Goal: Transaction & Acquisition: Book appointment/travel/reservation

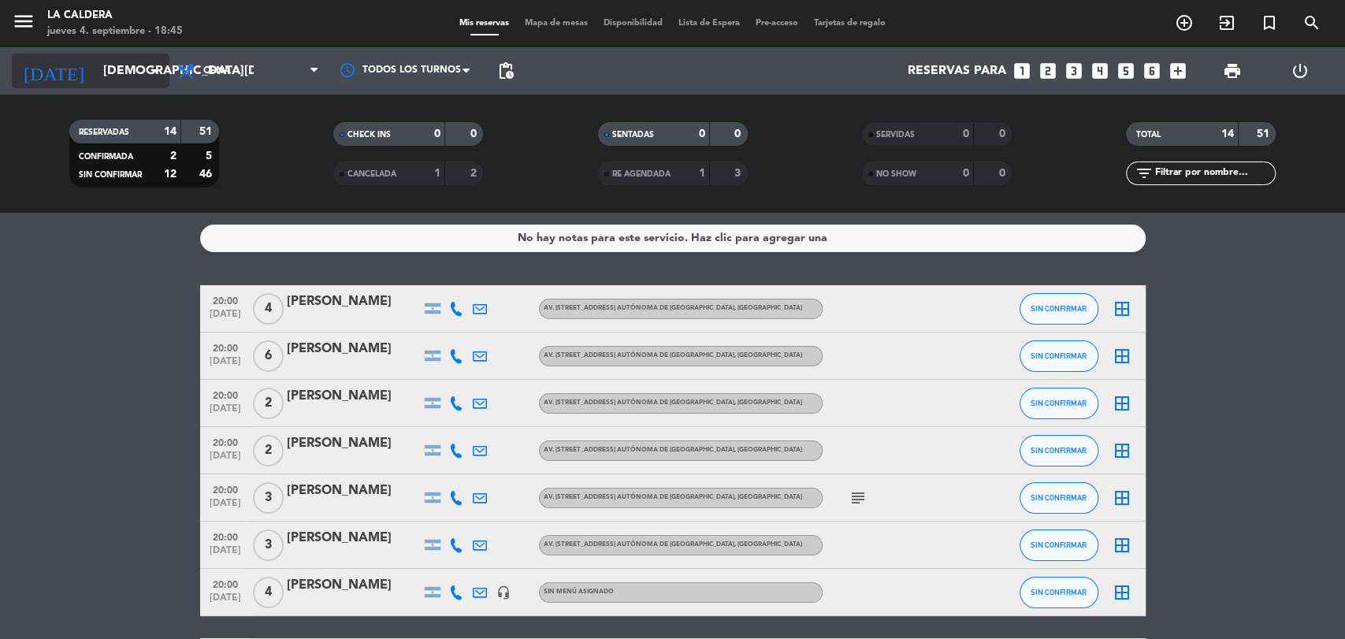
click at [122, 77] on input "[DEMOGRAPHIC_DATA][DATE]" at bounding box center [178, 71] width 166 height 31
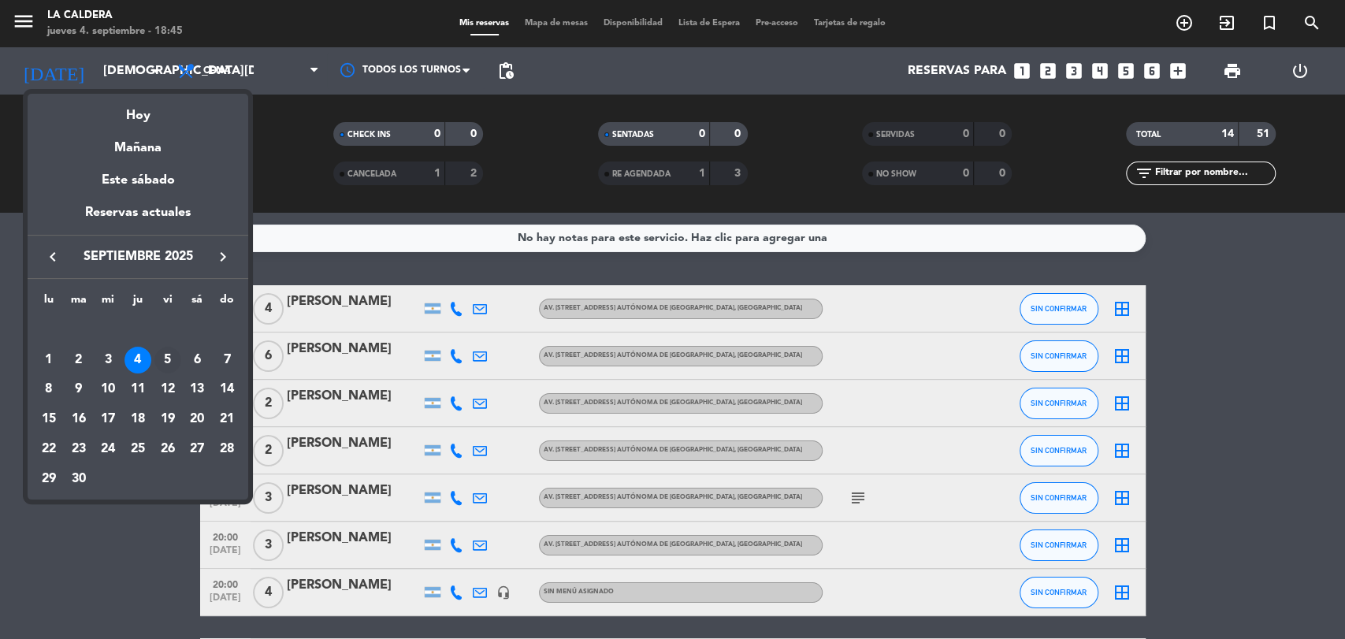
click at [164, 361] on div "5" at bounding box center [167, 360] width 27 height 27
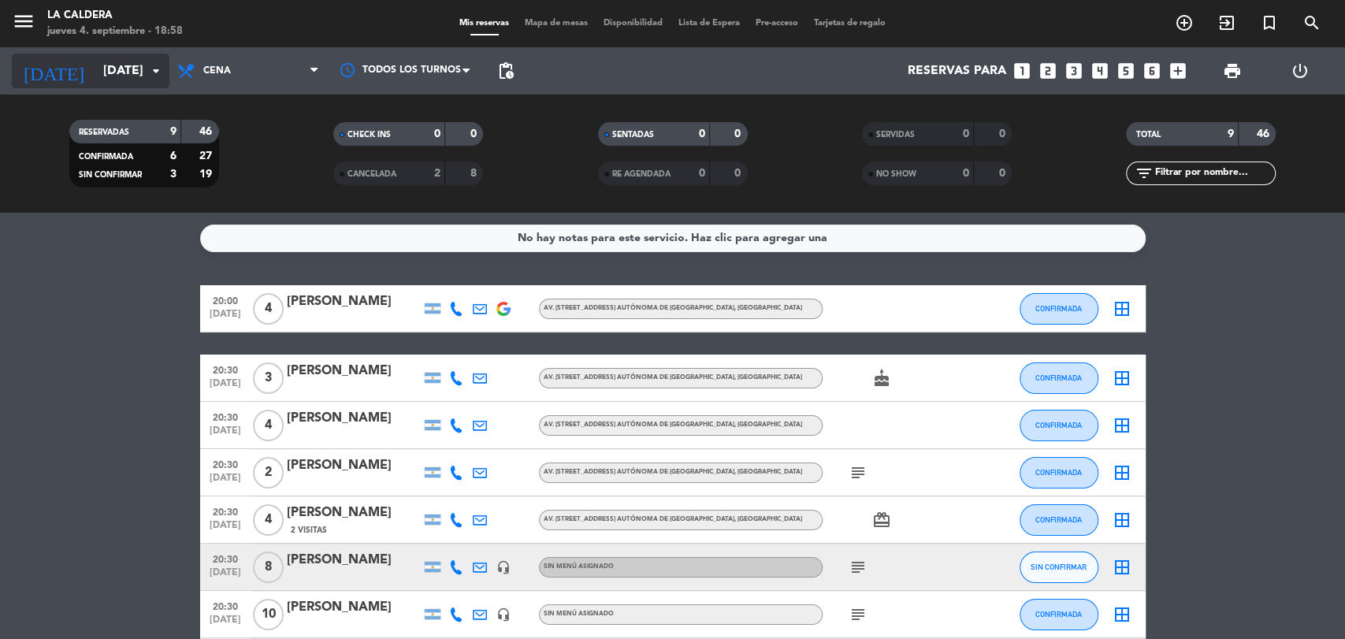
click at [133, 71] on input "[DATE]" at bounding box center [178, 71] width 166 height 31
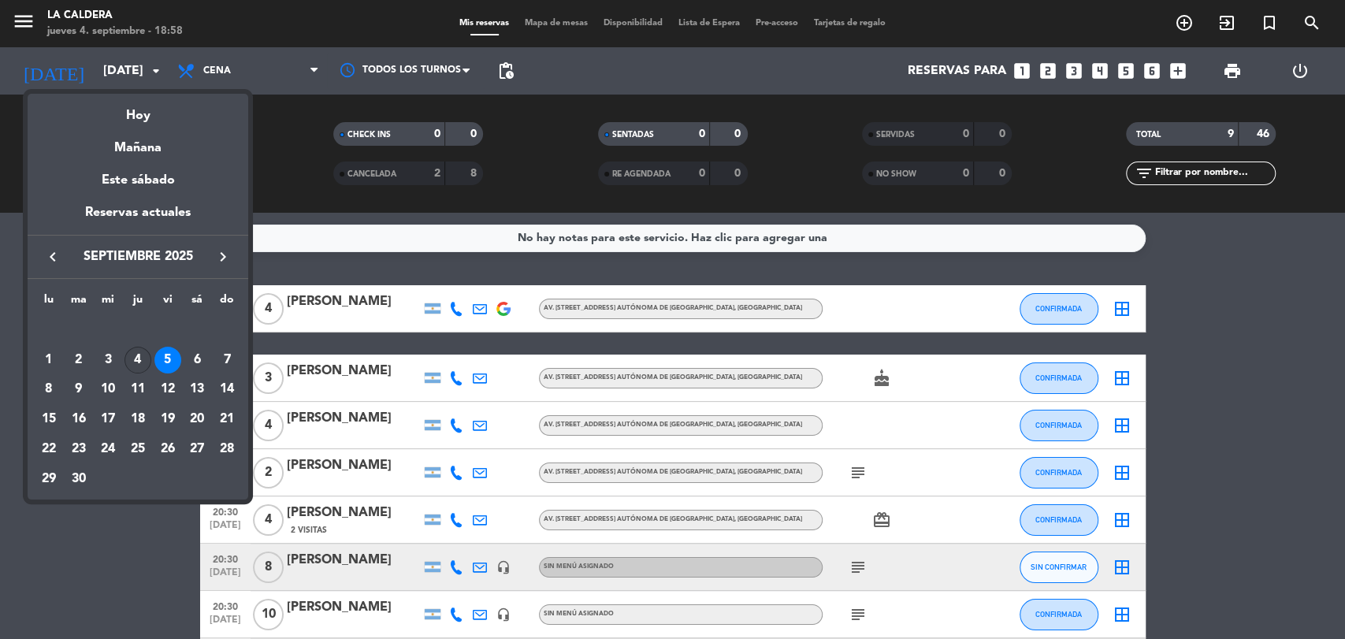
click at [136, 363] on div "4" at bounding box center [137, 360] width 27 height 27
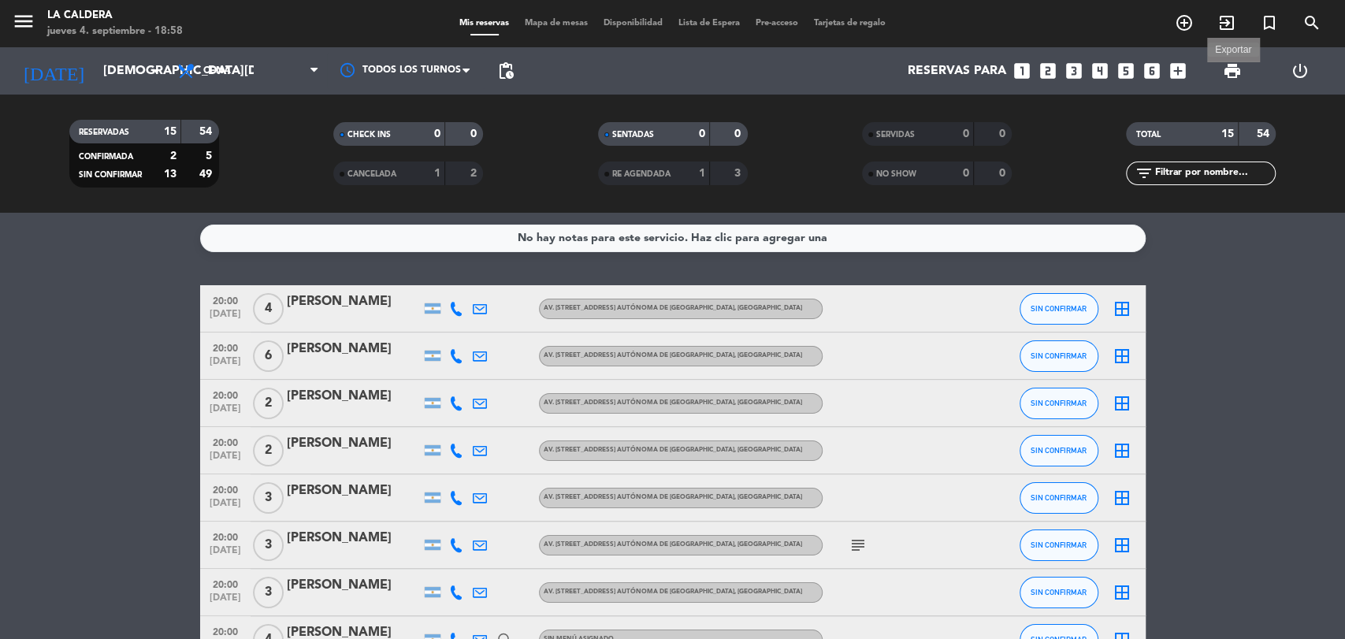
click at [1234, 72] on span "print" at bounding box center [1232, 70] width 19 height 19
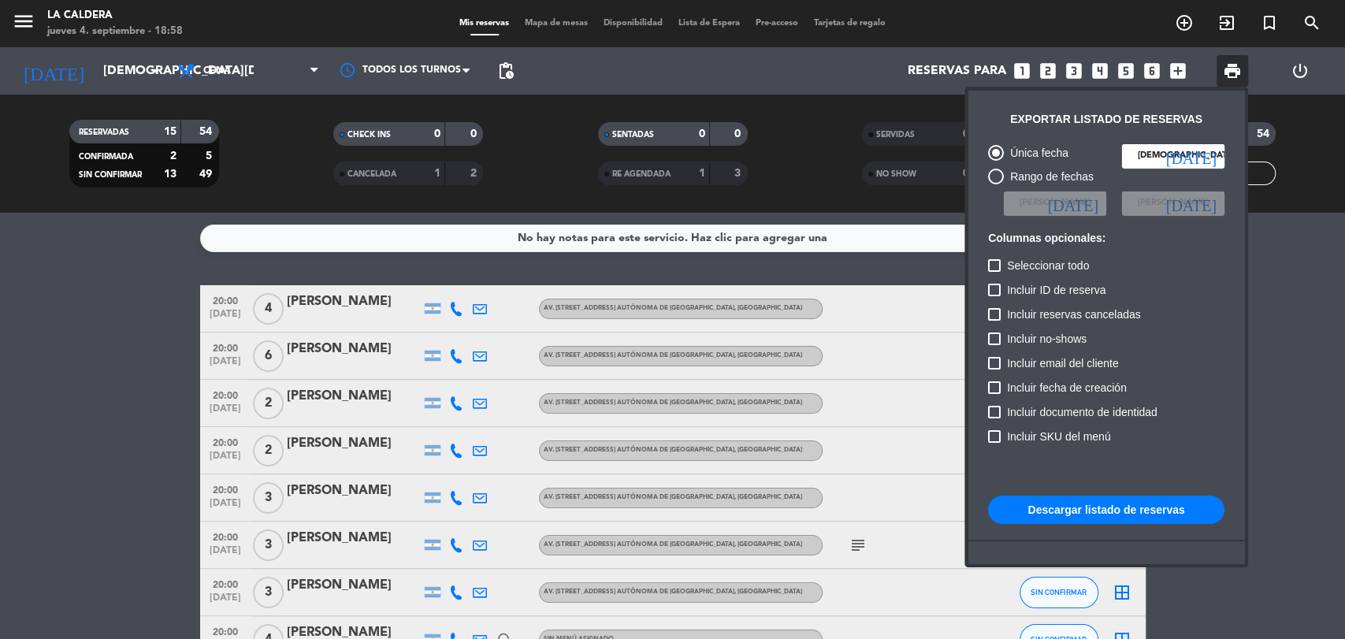
click at [1158, 511] on button "Descargar listado de reservas" at bounding box center [1106, 510] width 236 height 28
click at [114, 400] on div at bounding box center [672, 319] width 1345 height 639
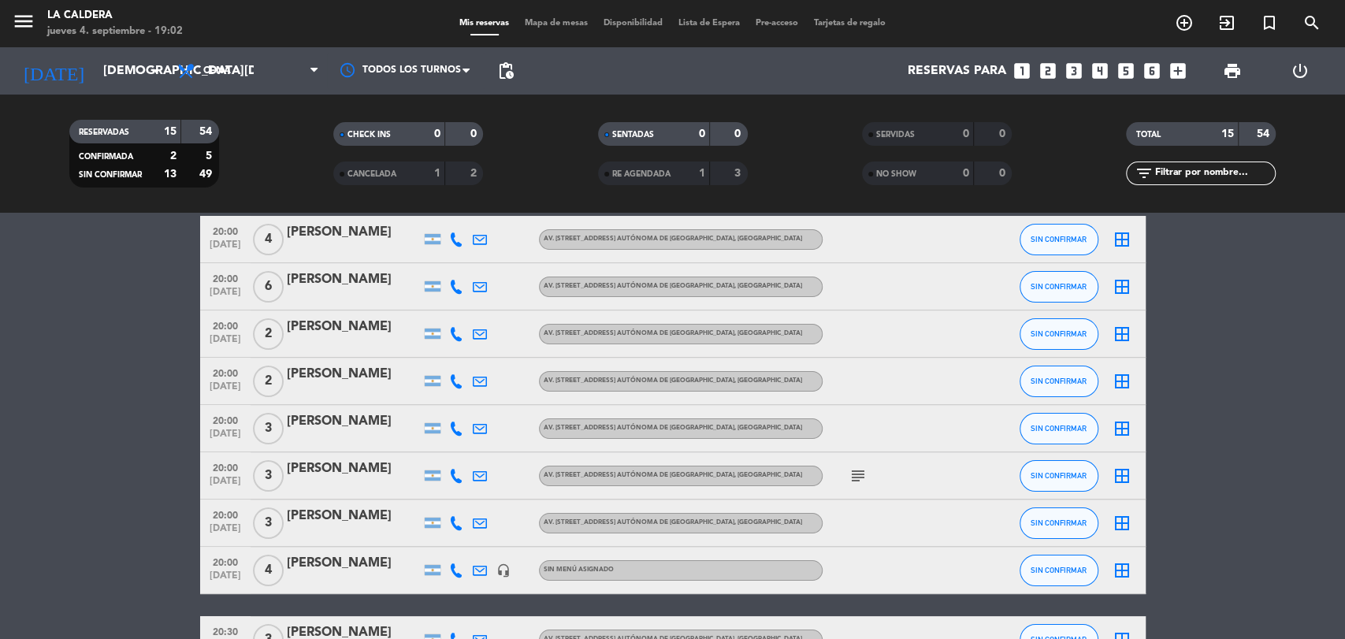
scroll to position [87, 0]
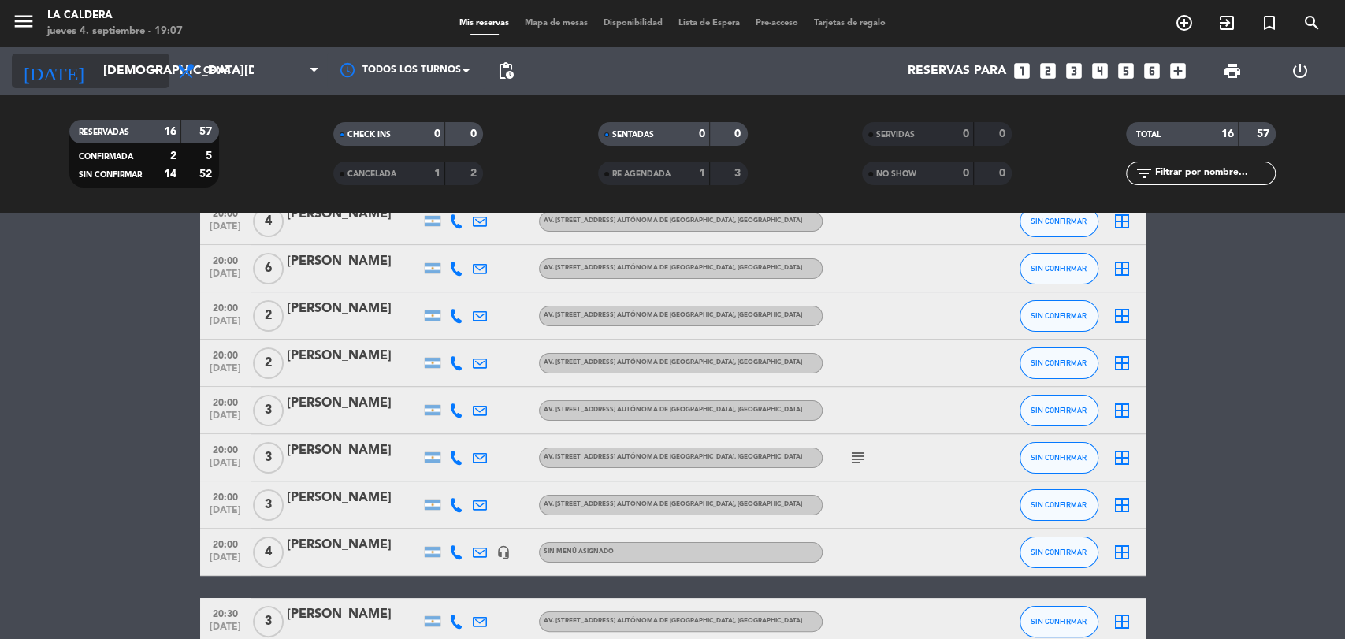
click at [114, 74] on input "[DEMOGRAPHIC_DATA][DATE]" at bounding box center [178, 71] width 166 height 31
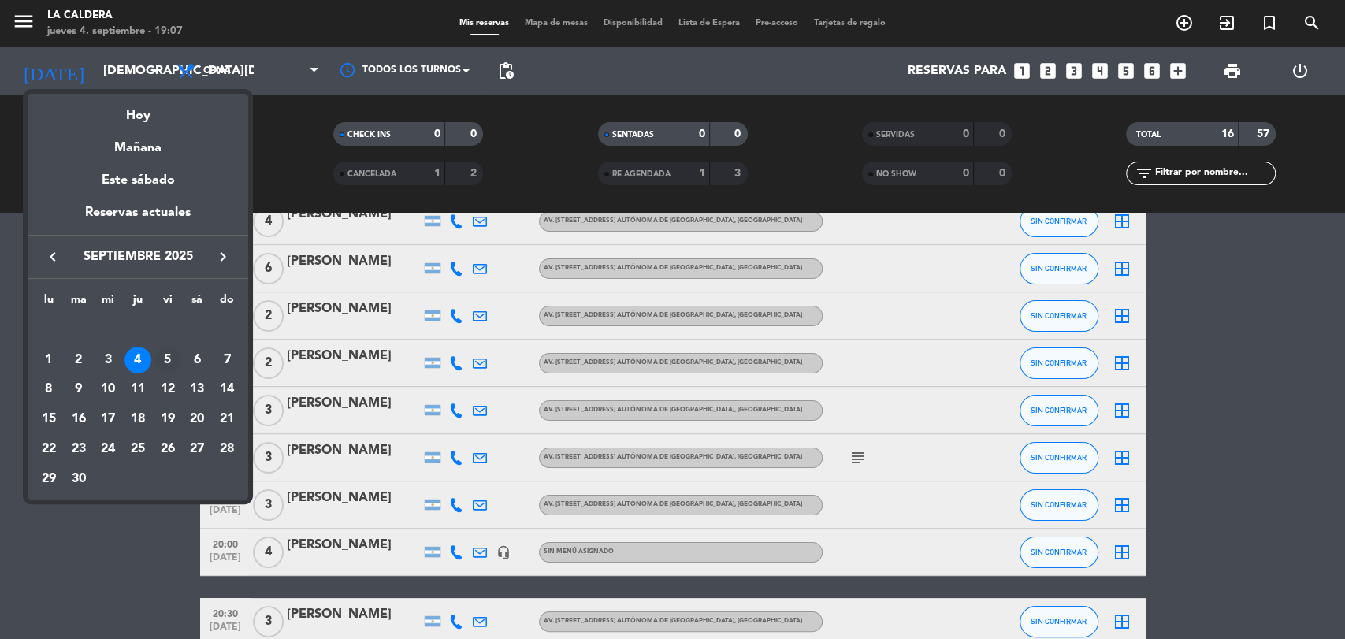
click at [169, 355] on div "5" at bounding box center [167, 360] width 27 height 27
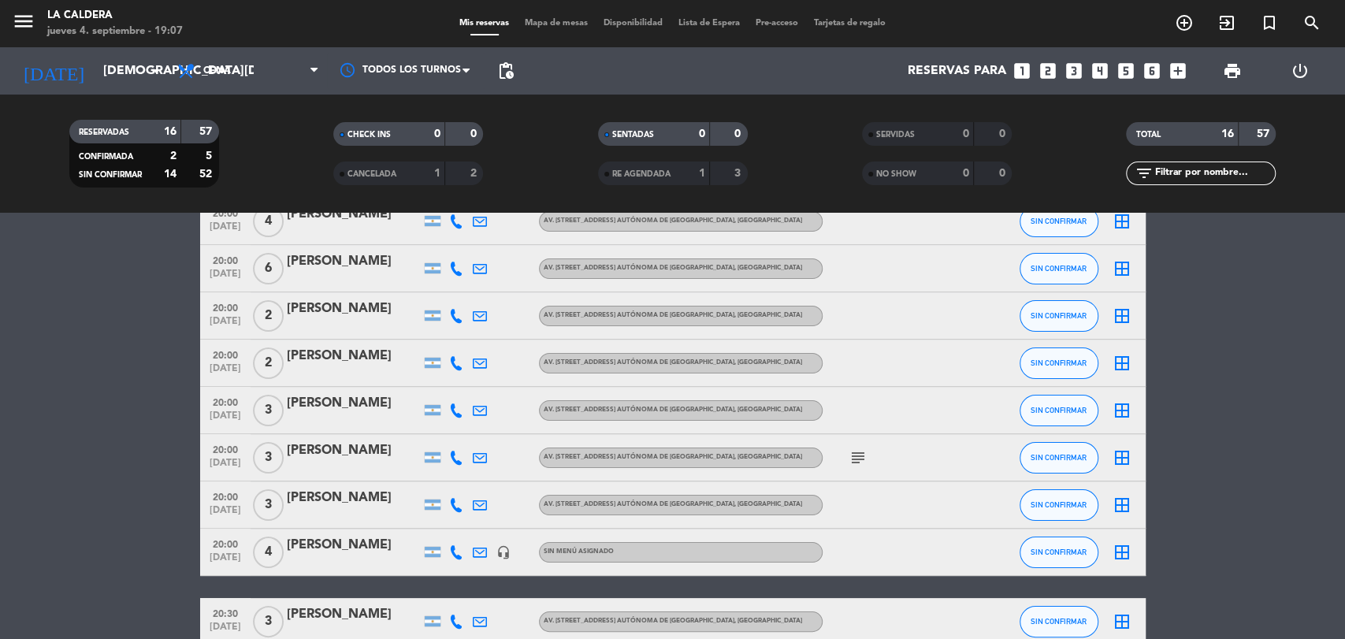
type input "[DATE]"
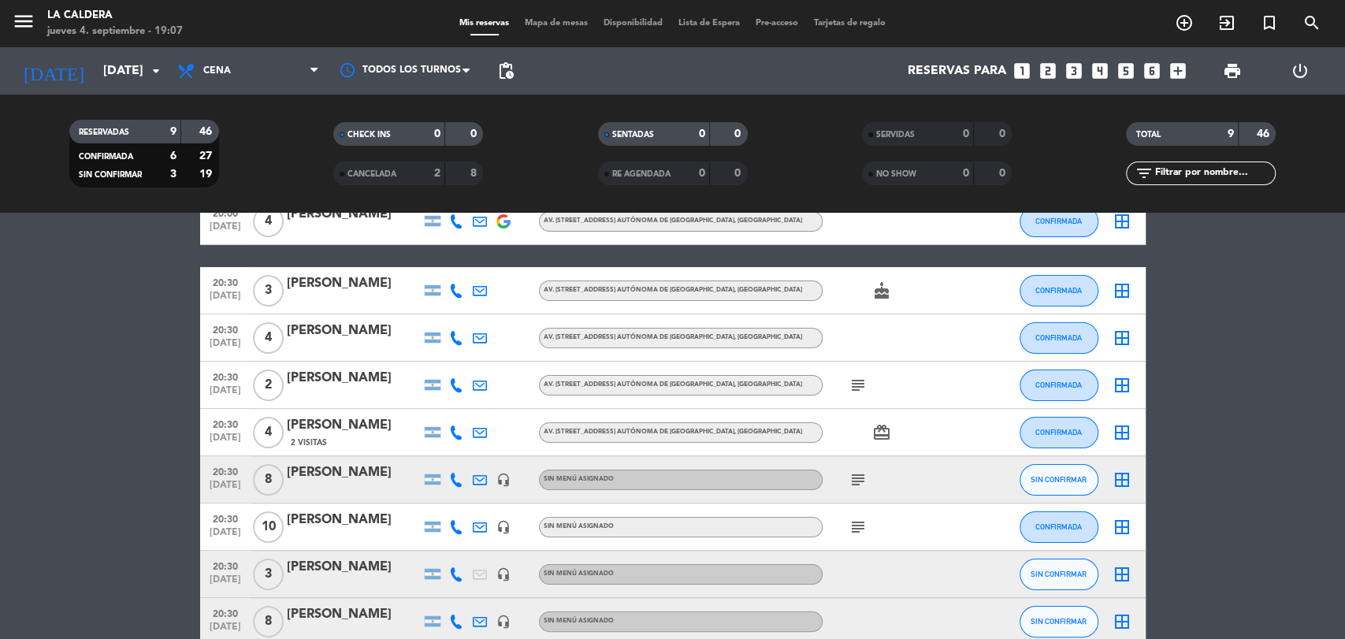
scroll to position [0, 0]
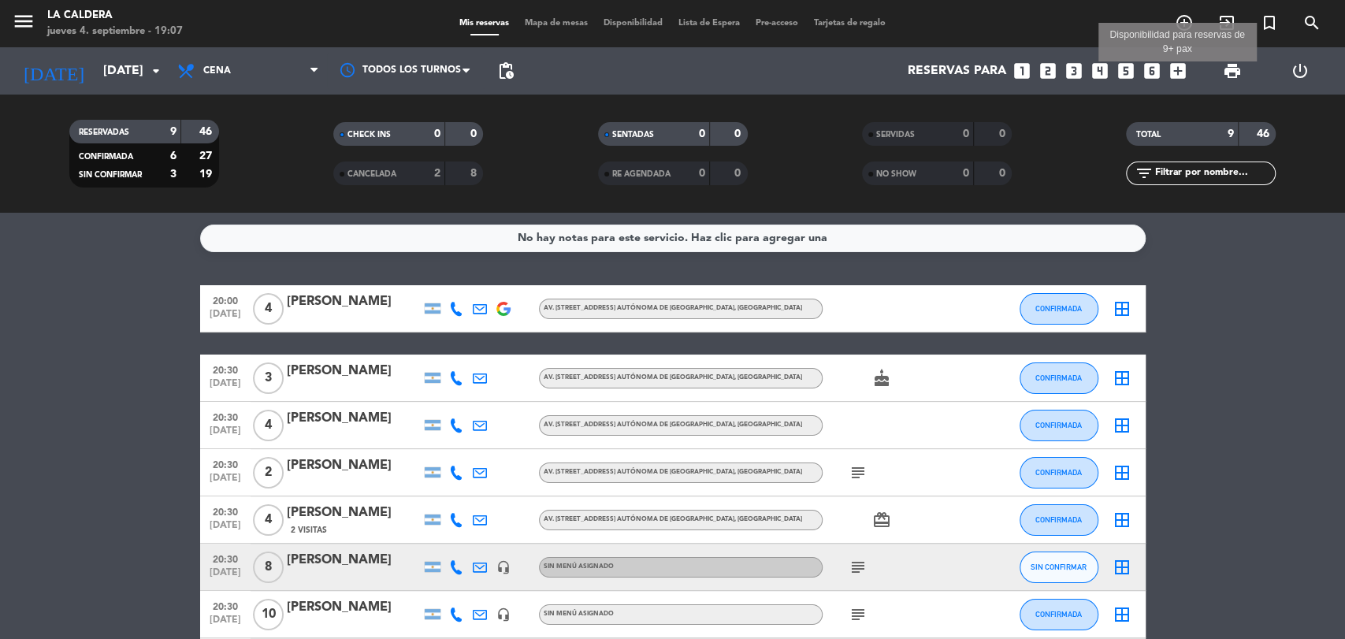
click at [1178, 77] on icon "add_box" at bounding box center [1178, 71] width 20 height 20
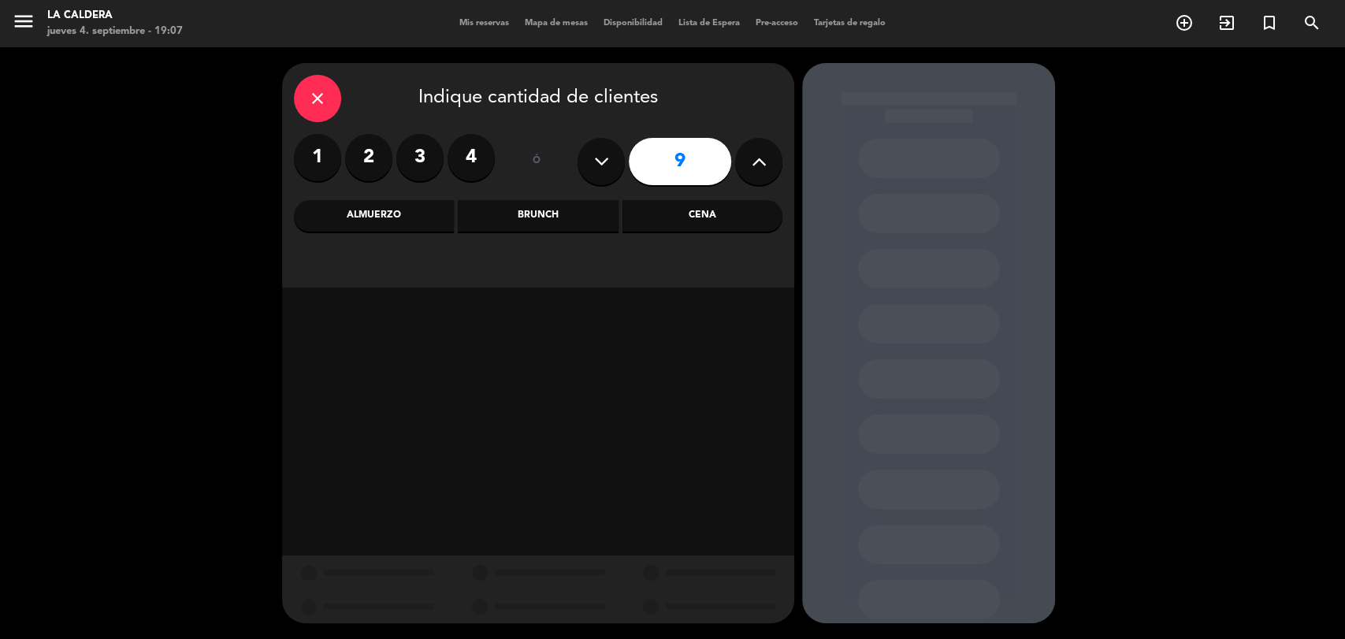
click at [591, 158] on button at bounding box center [601, 161] width 47 height 47
type input "7"
click at [660, 218] on div "Cena" at bounding box center [702, 216] width 160 height 32
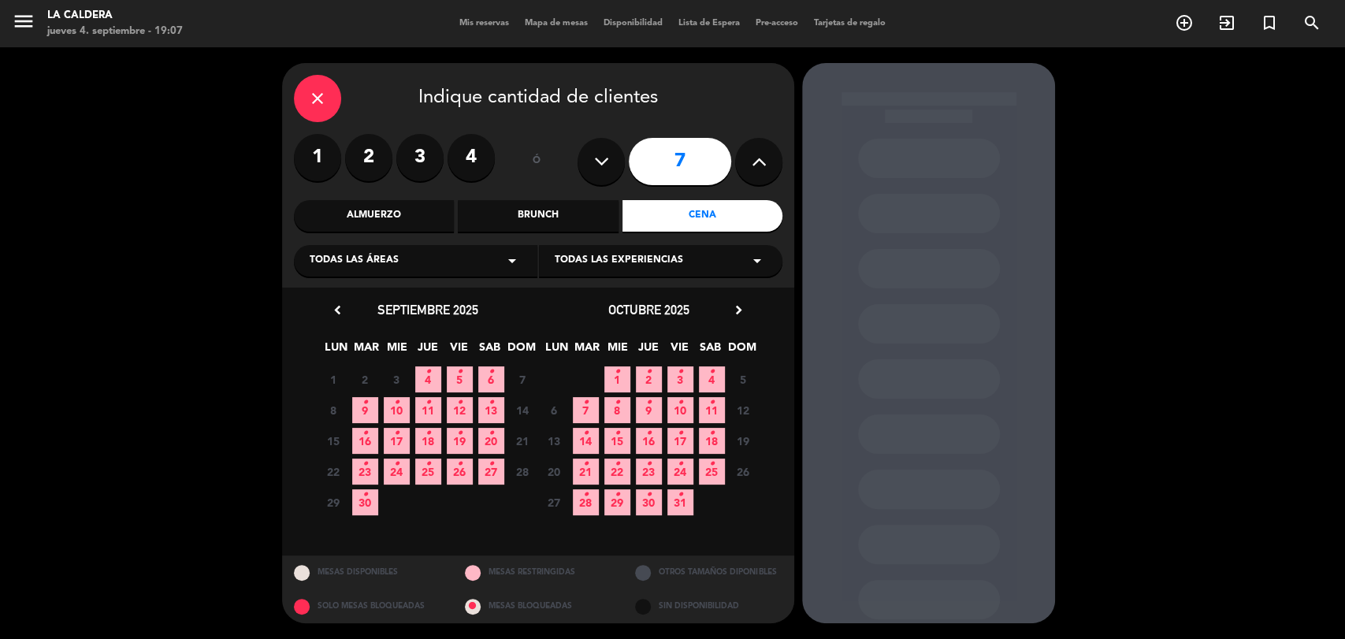
click at [464, 378] on span "5 •" at bounding box center [460, 379] width 26 height 26
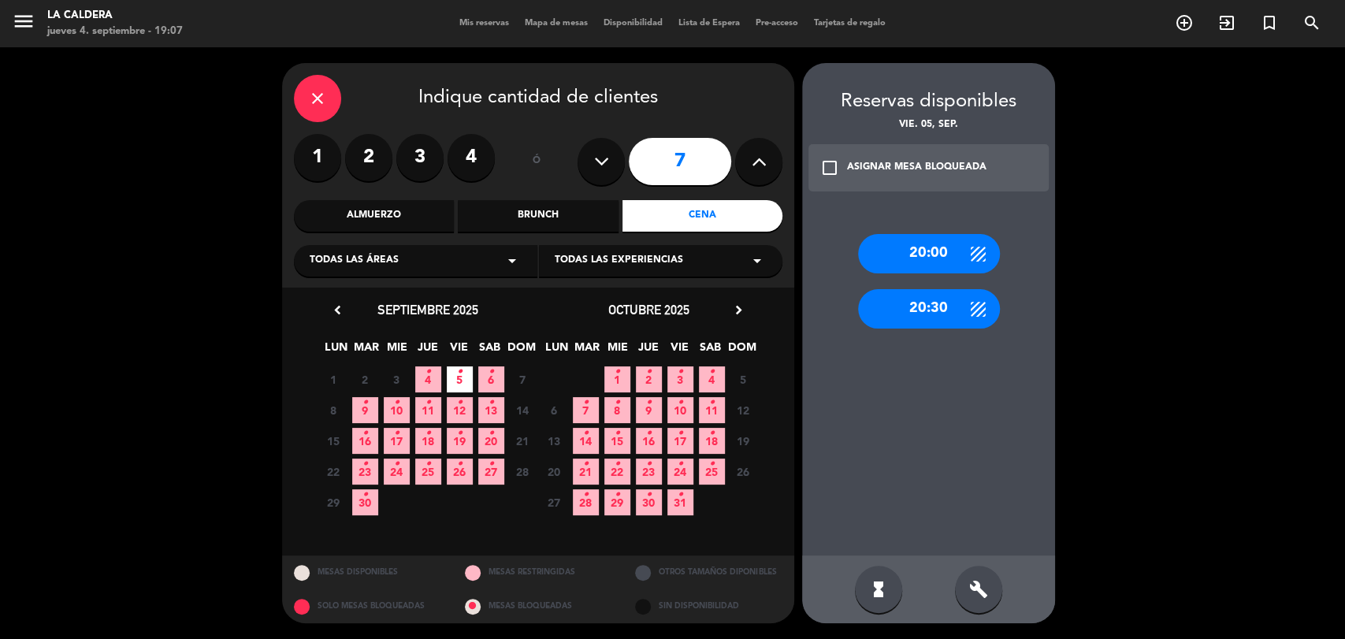
click at [927, 258] on div "20:00" at bounding box center [929, 253] width 142 height 39
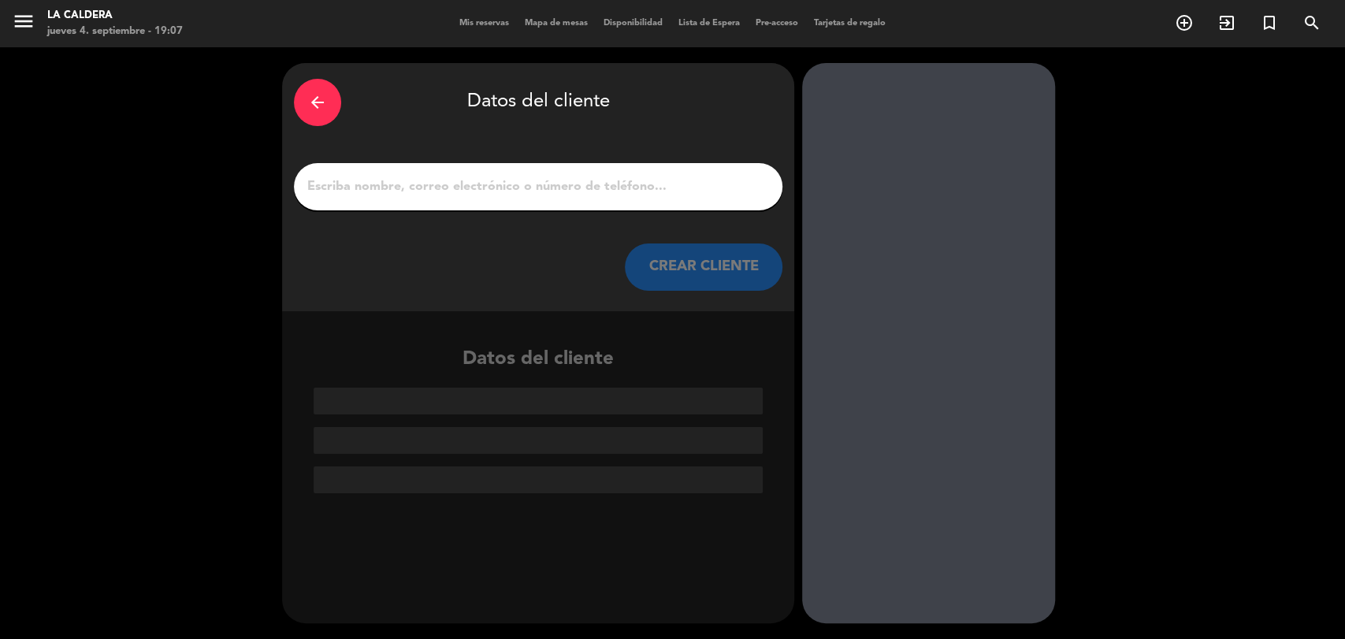
click at [593, 184] on input "1" at bounding box center [538, 187] width 465 height 22
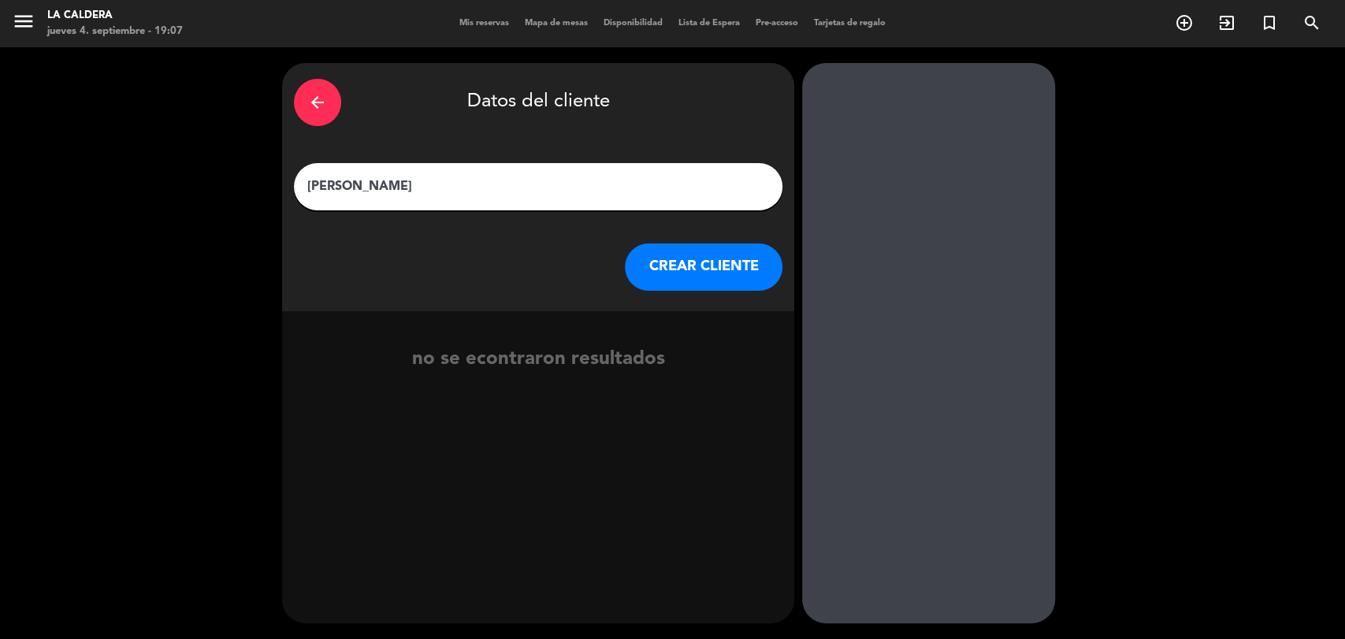
type input "[PERSON_NAME]"
click at [671, 267] on button "CREAR CLIENTE" at bounding box center [704, 266] width 158 height 47
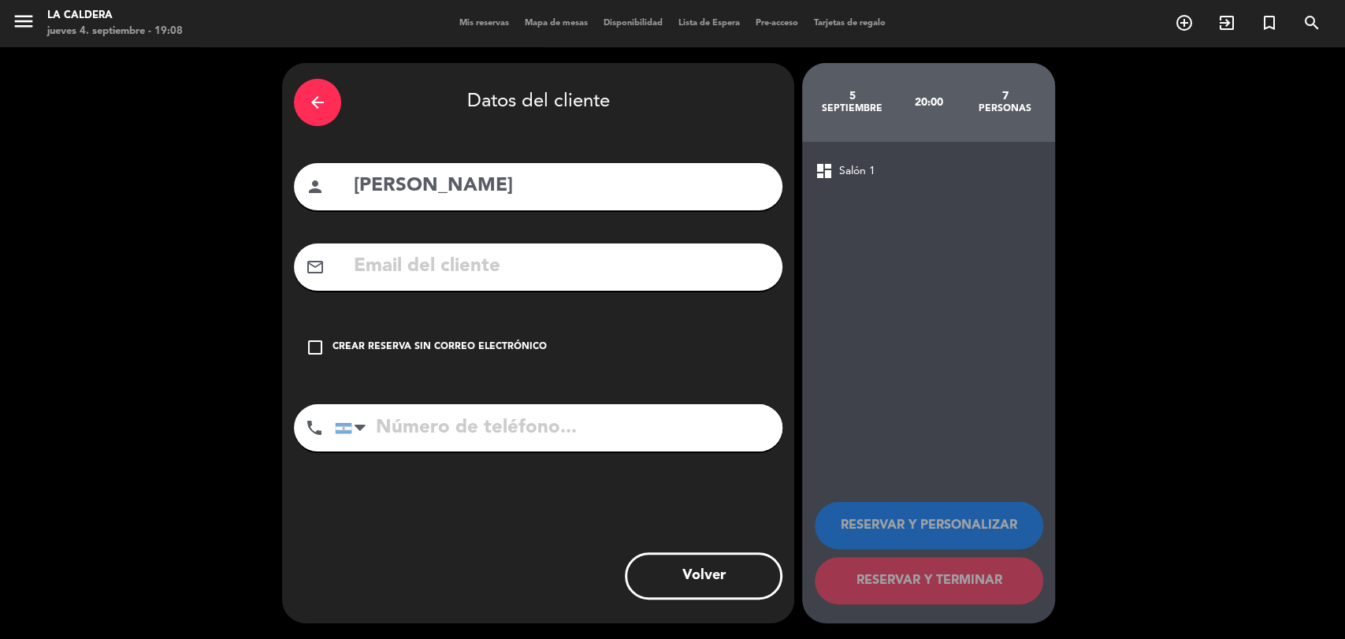
click at [392, 254] on input "text" at bounding box center [561, 267] width 418 height 32
paste input "[EMAIL_ADDRESS][DOMAIN_NAME]"
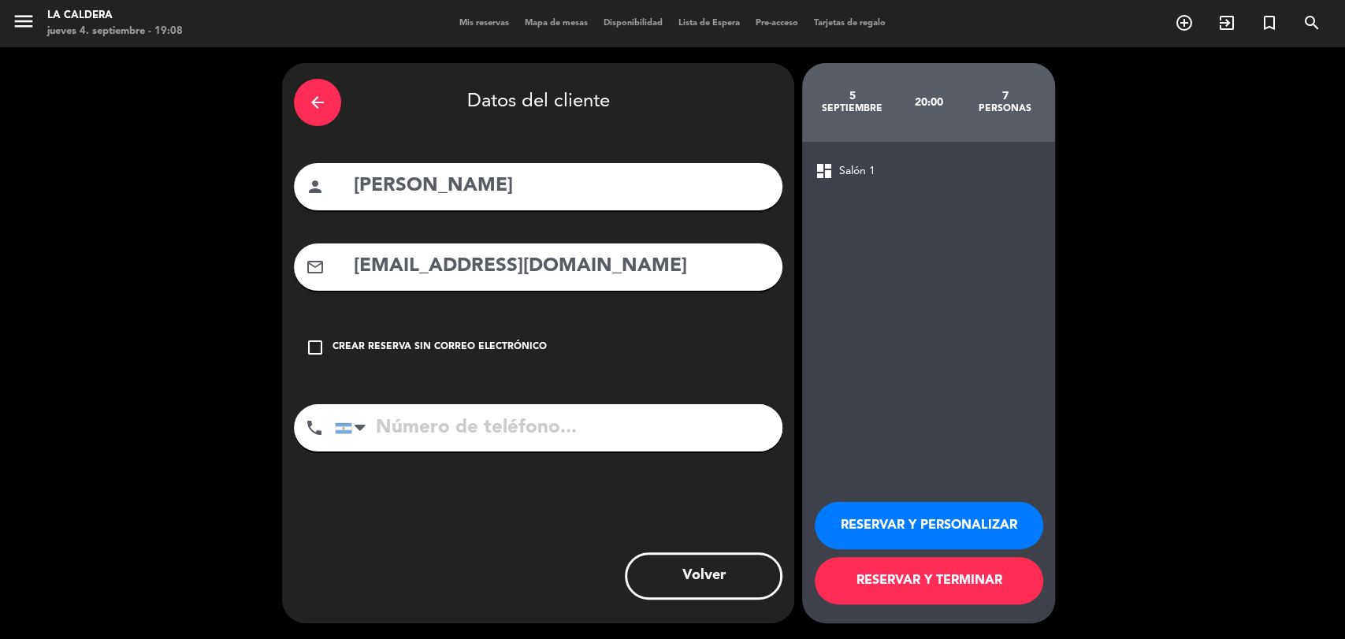
type input "[EMAIL_ADDRESS][DOMAIN_NAME]"
click at [455, 428] on input "tel" at bounding box center [559, 427] width 448 height 47
paste input "1121634341"
click at [555, 429] on input "1121634341" at bounding box center [559, 427] width 448 height 47
type input "1121634341"
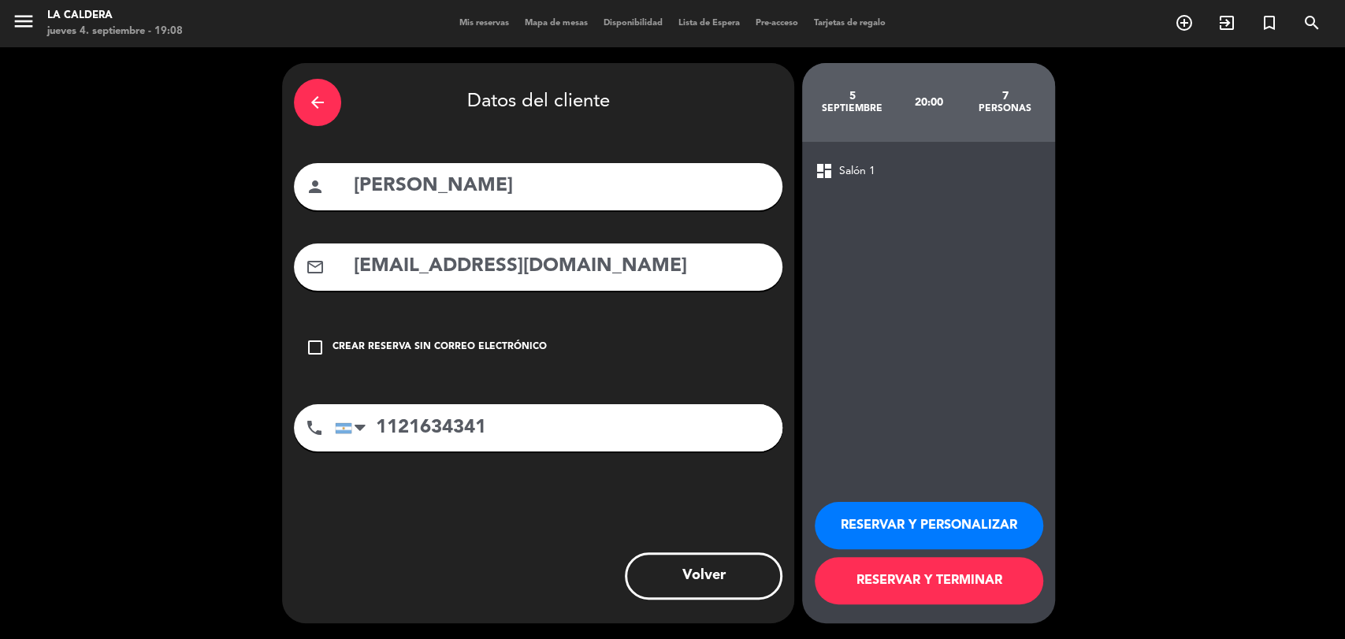
click at [589, 383] on div "arrow_back Datos del cliente person [PERSON_NAME] mail_outline [EMAIL_ADDRESS][…" at bounding box center [538, 343] width 512 height 560
click at [901, 531] on button "RESERVAR Y PERSONALIZAR" at bounding box center [929, 525] width 229 height 47
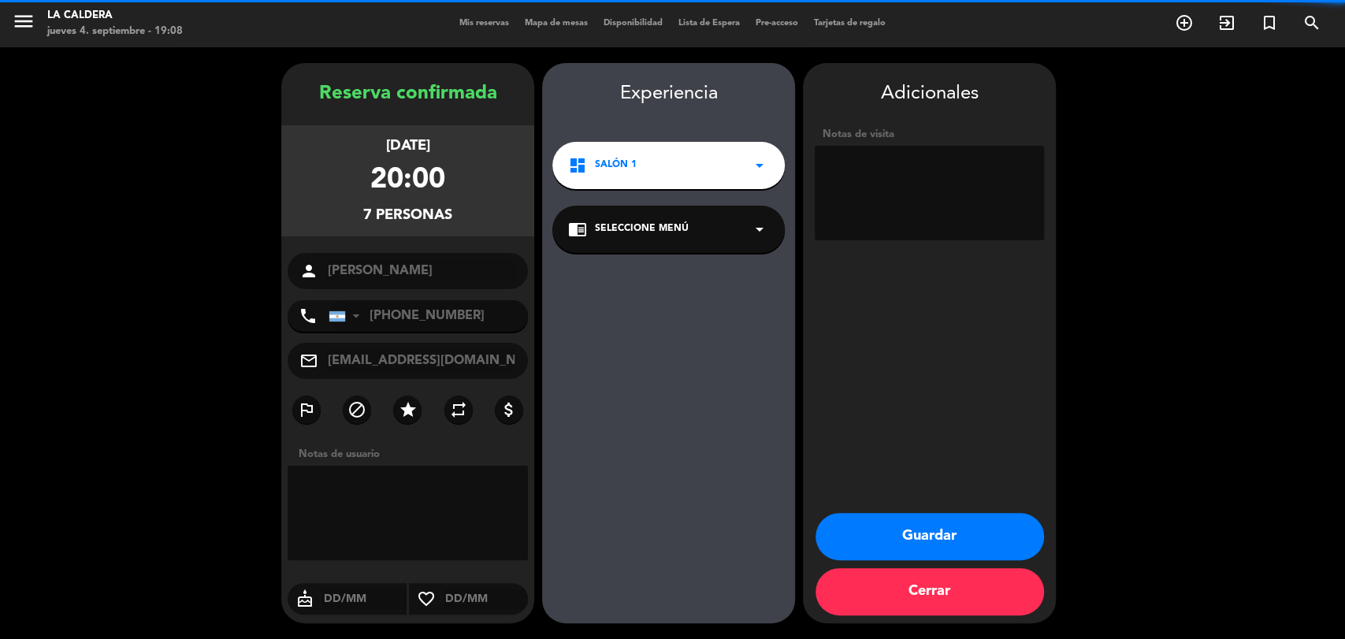
click at [430, 546] on textarea at bounding box center [408, 513] width 240 height 95
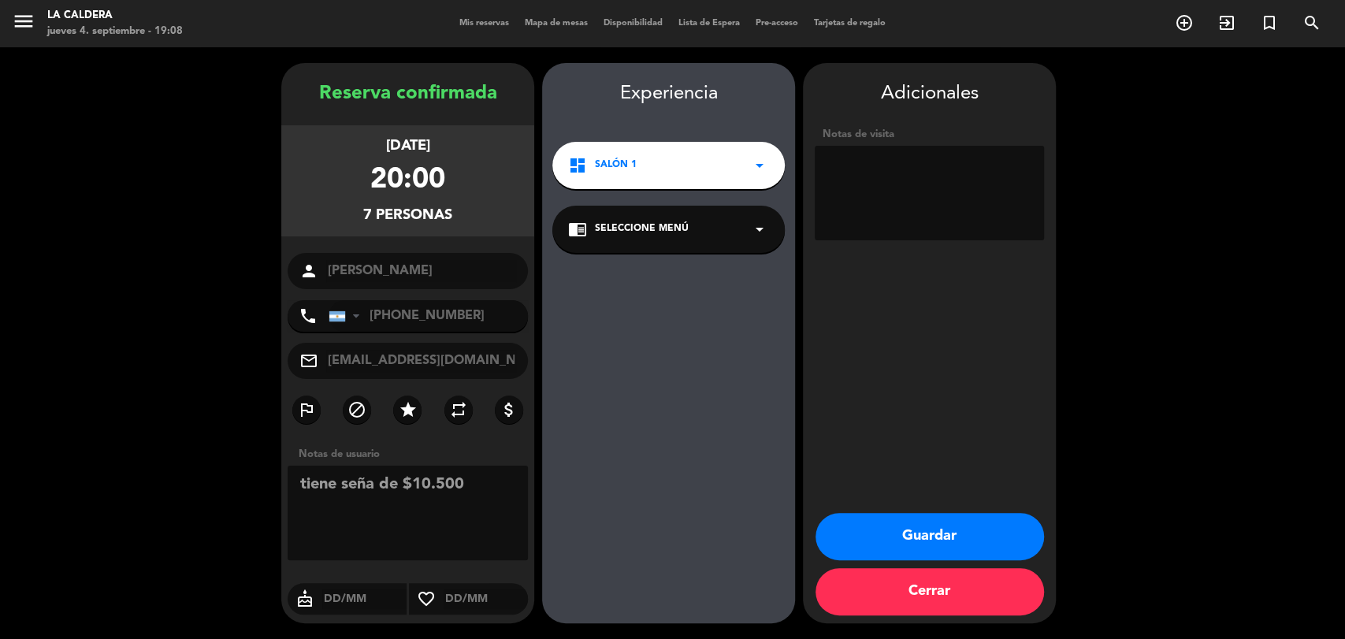
type textarea "tiene seña de $10.500"
click at [961, 539] on button "Guardar" at bounding box center [930, 536] width 229 height 47
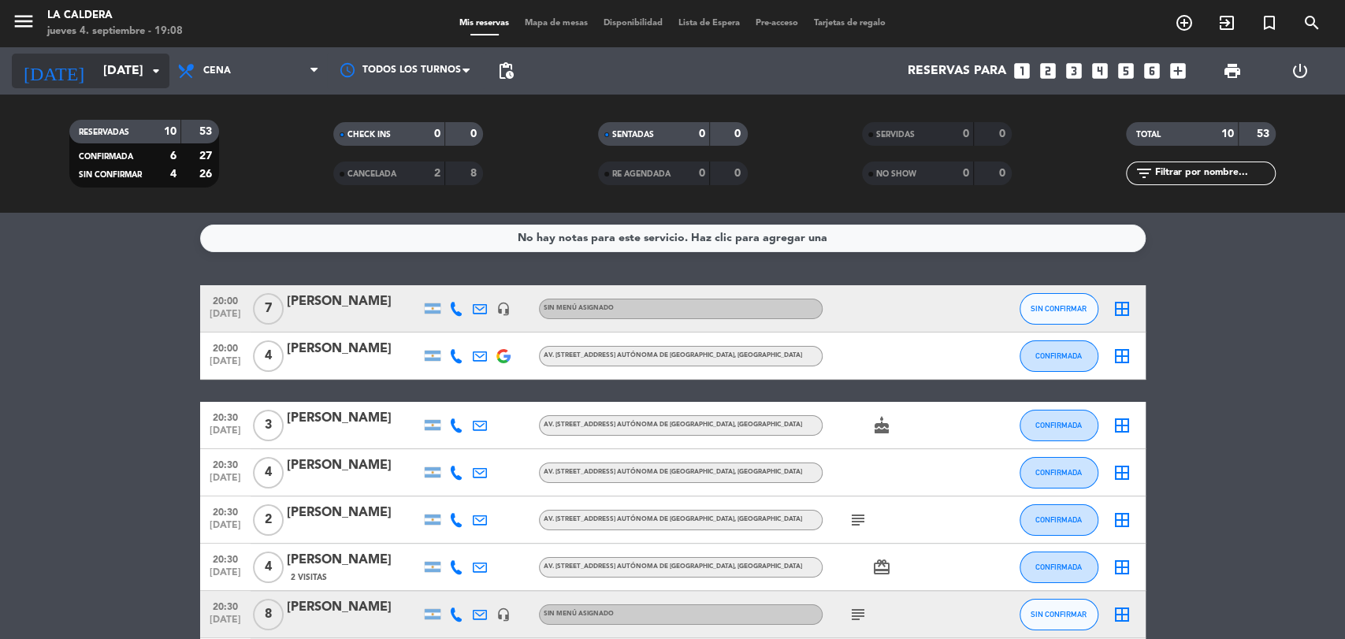
click at [96, 73] on input "[DATE]" at bounding box center [178, 71] width 166 height 31
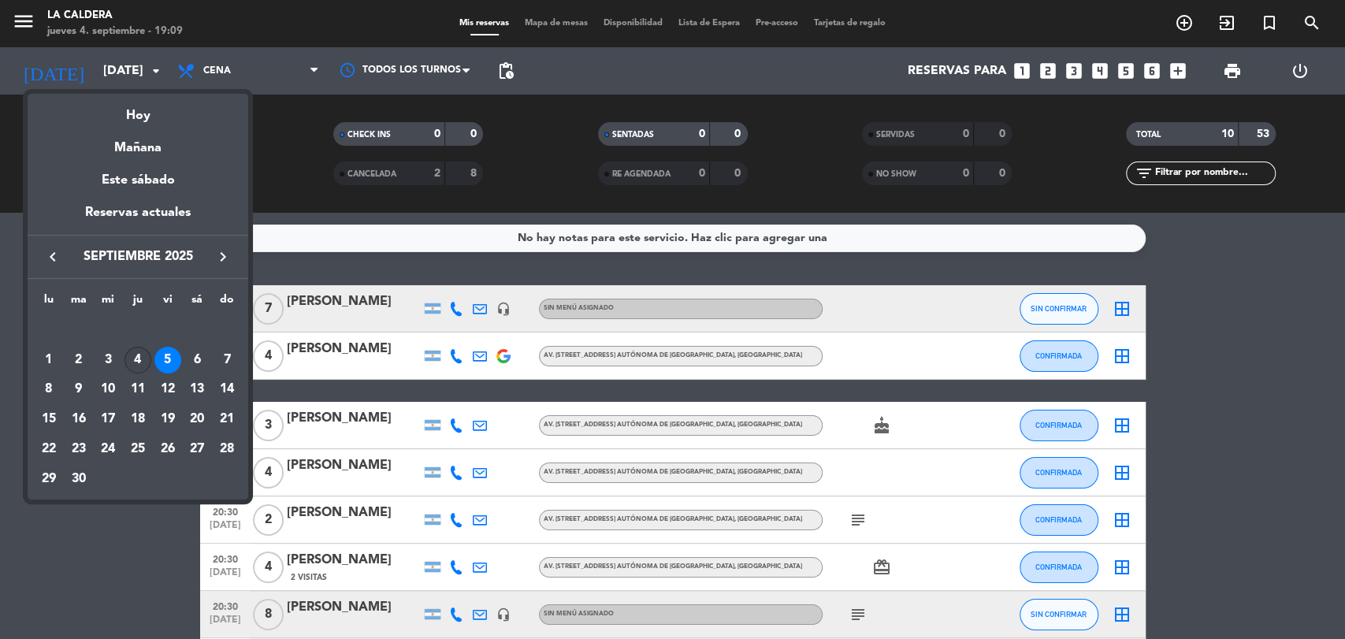
click at [145, 359] on div "4" at bounding box center [137, 360] width 27 height 27
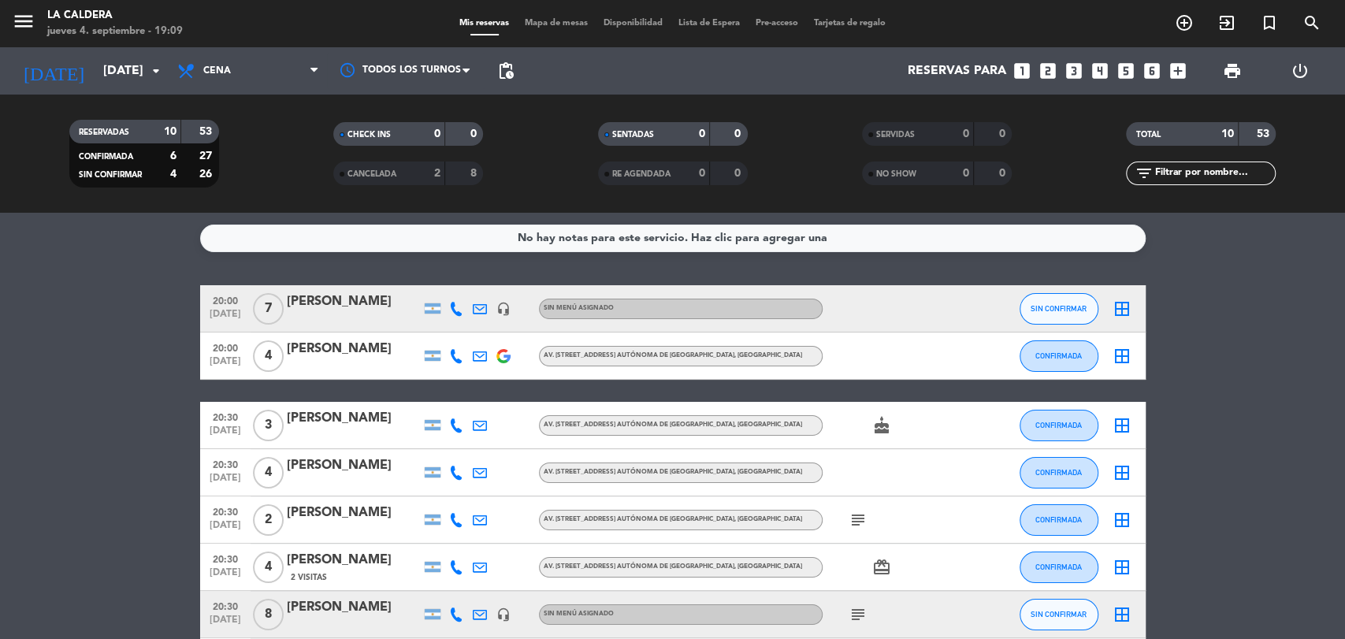
type input "[DEMOGRAPHIC_DATA][DATE]"
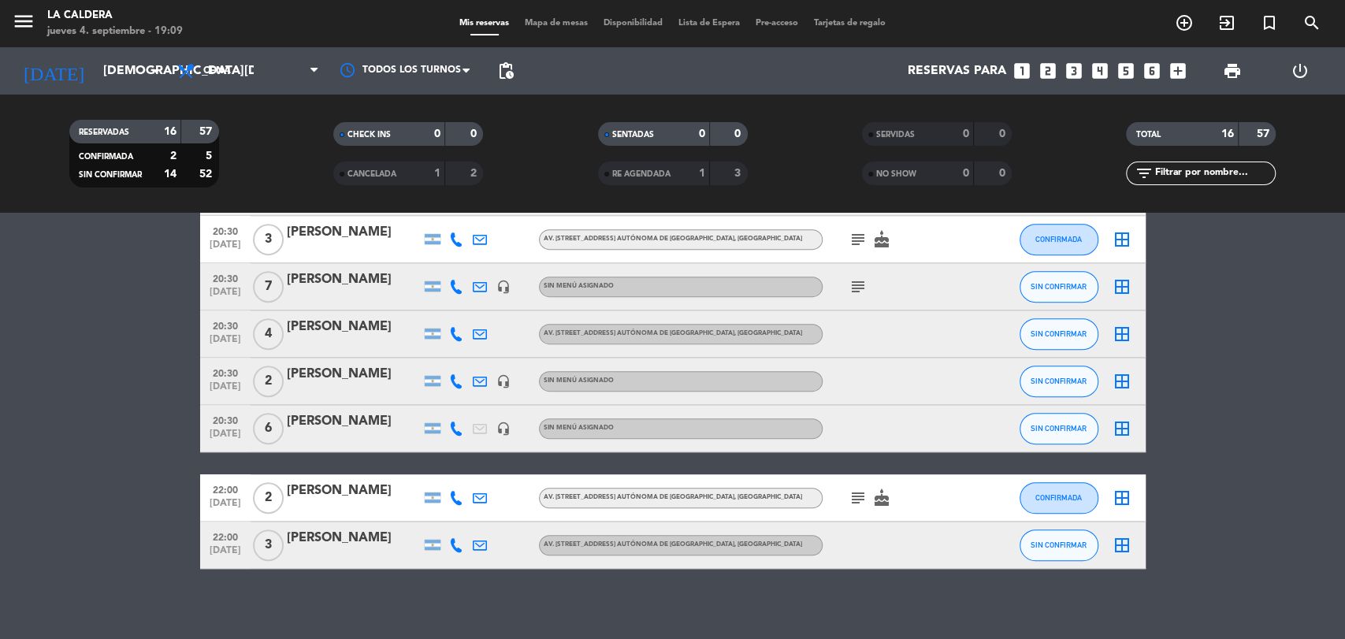
scroll to position [526, 0]
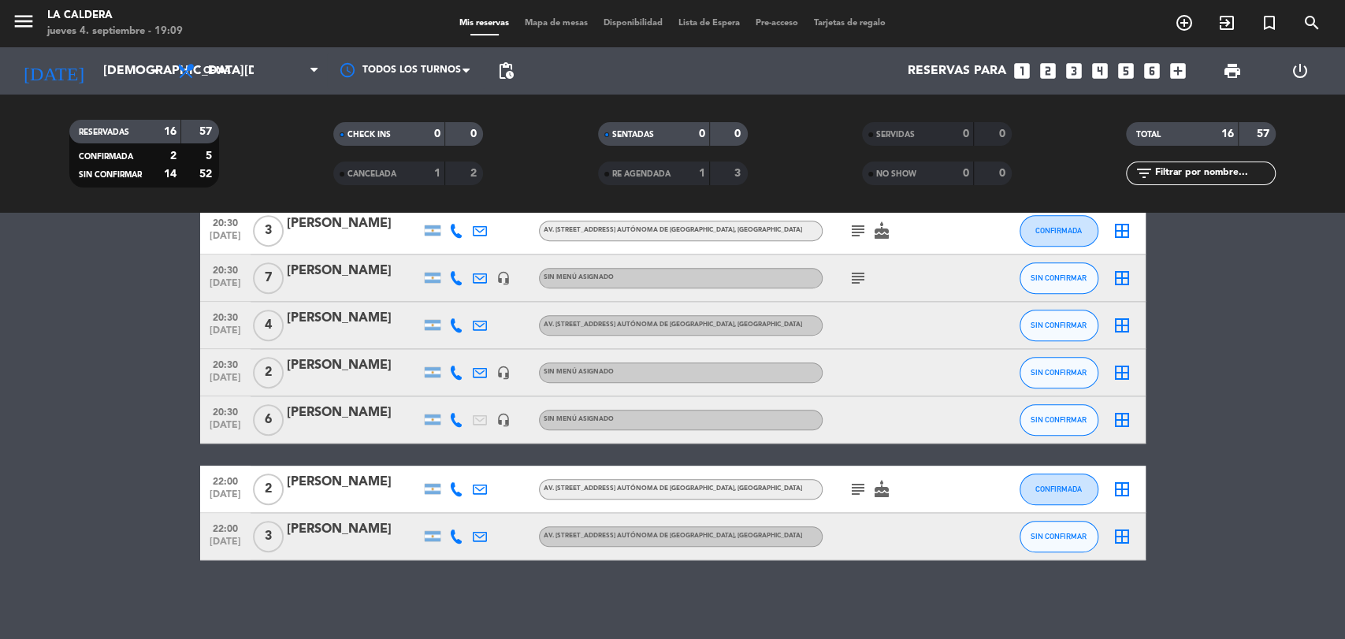
click at [1072, 73] on icon "looks_3" at bounding box center [1074, 71] width 20 height 20
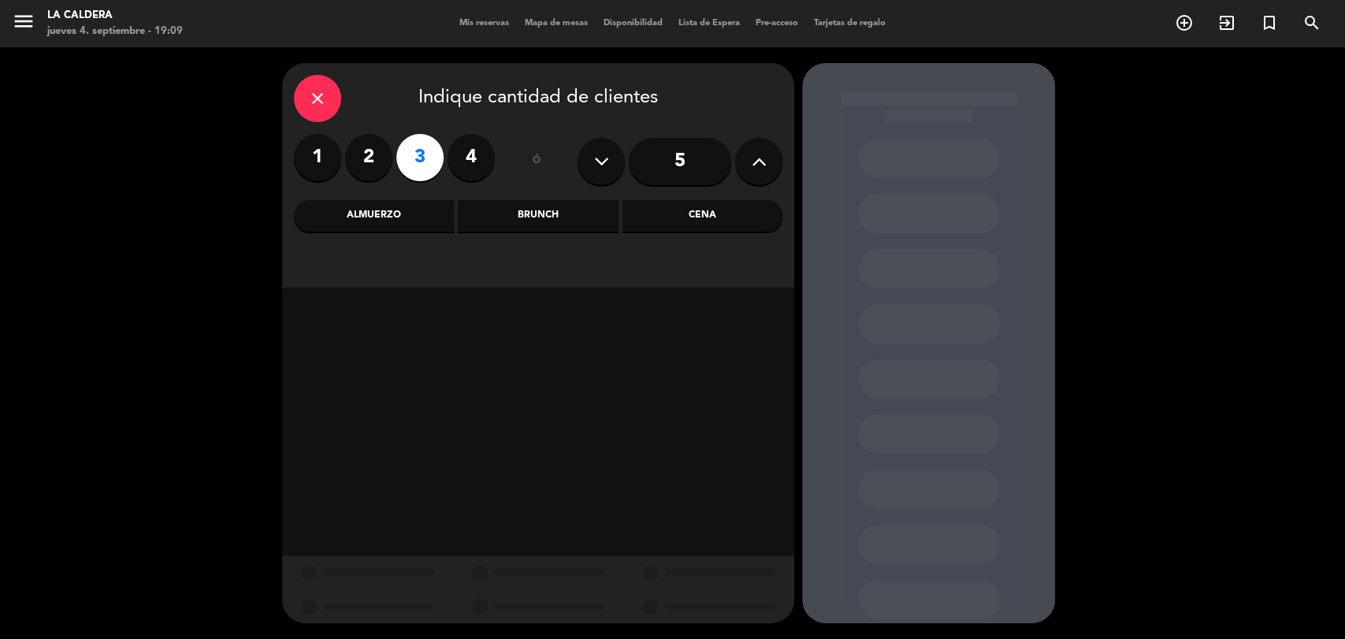
click at [688, 214] on div "Cena" at bounding box center [702, 216] width 160 height 32
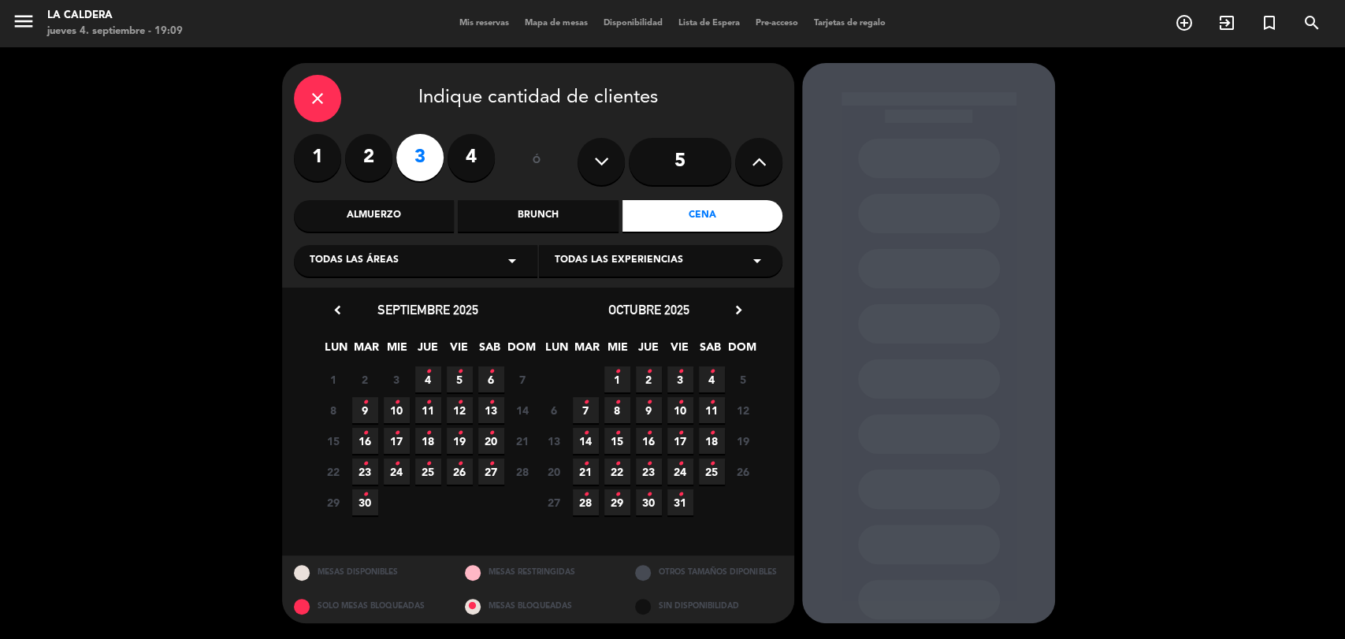
click at [428, 367] on icon "•" at bounding box center [429, 371] width 6 height 25
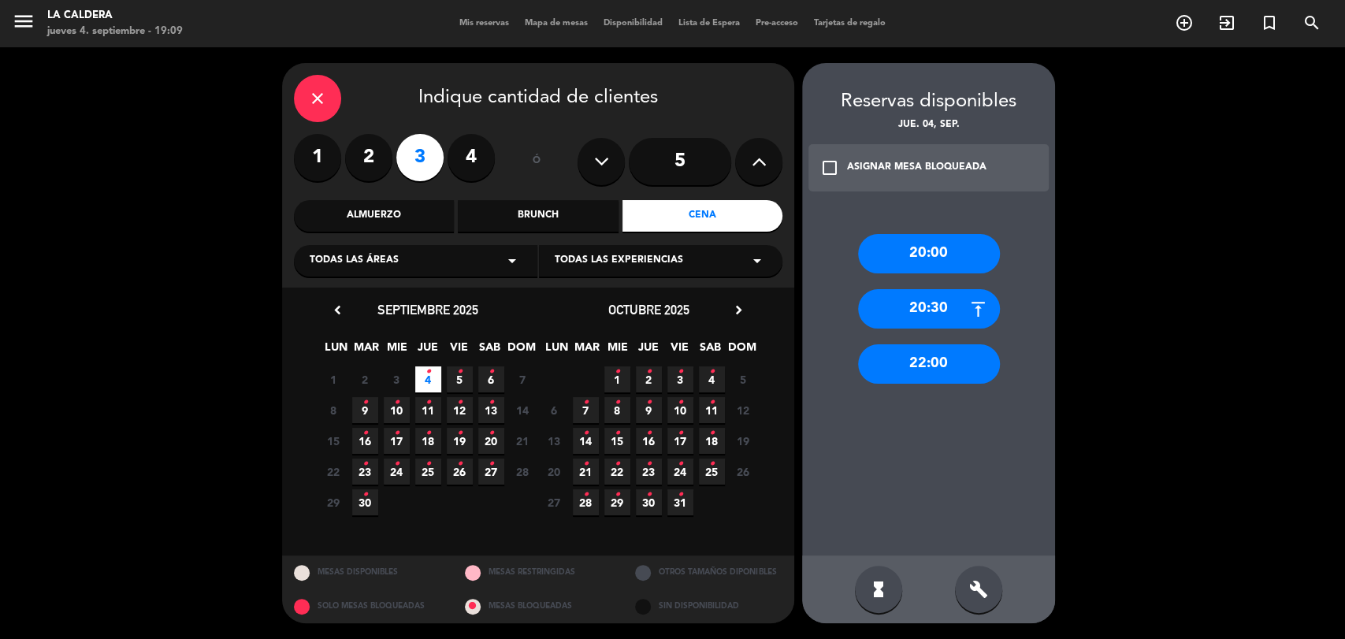
click at [905, 251] on div "20:00" at bounding box center [929, 253] width 142 height 39
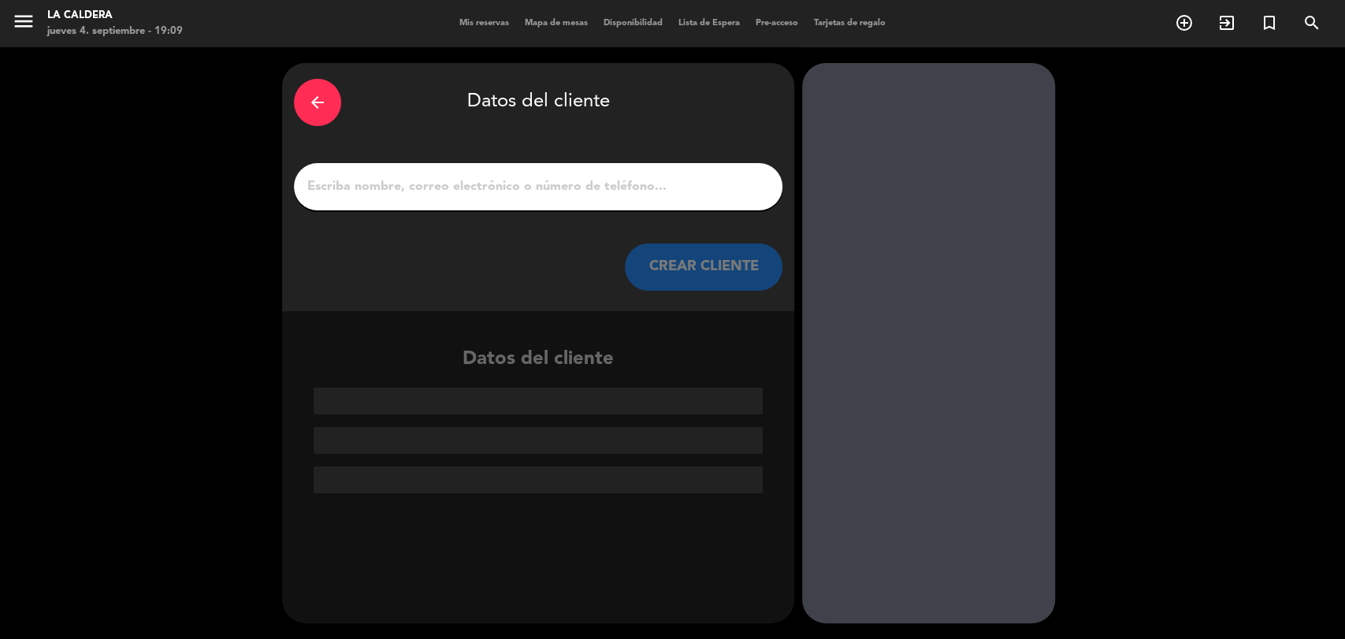
click at [453, 173] on div at bounding box center [538, 186] width 489 height 47
click at [466, 188] on input "1" at bounding box center [538, 187] width 465 height 22
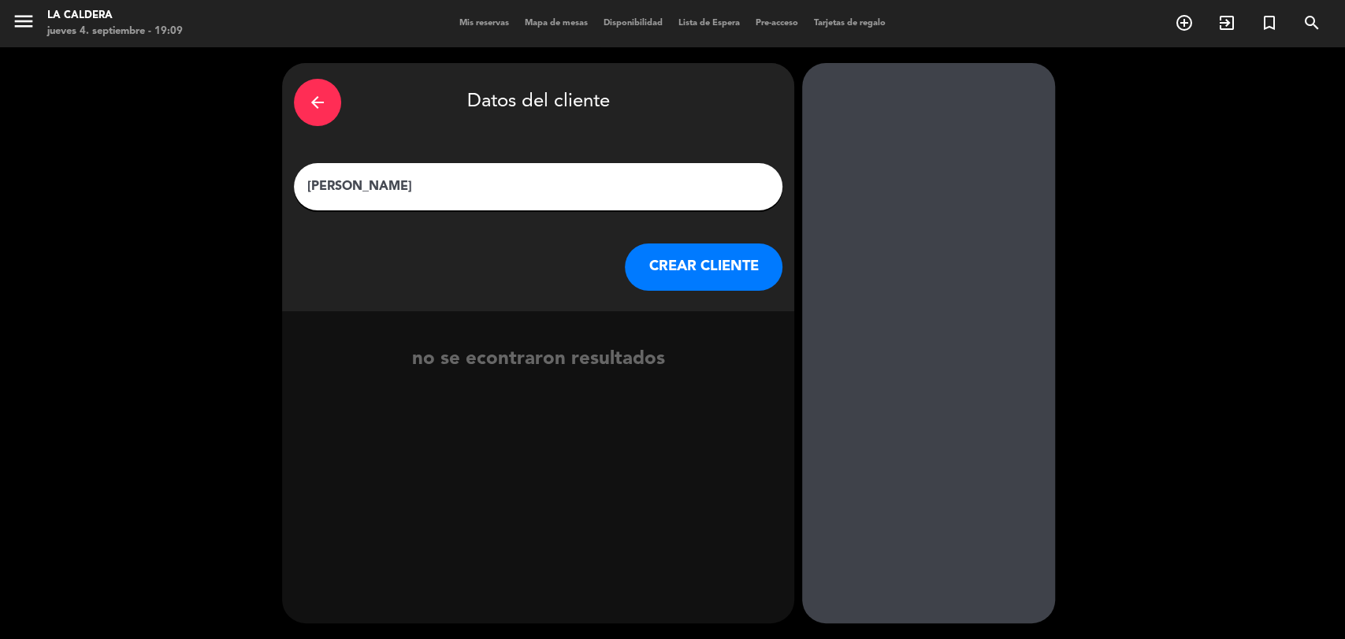
type input "[PERSON_NAME]"
click at [668, 274] on button "CREAR CLIENTE" at bounding box center [704, 266] width 158 height 47
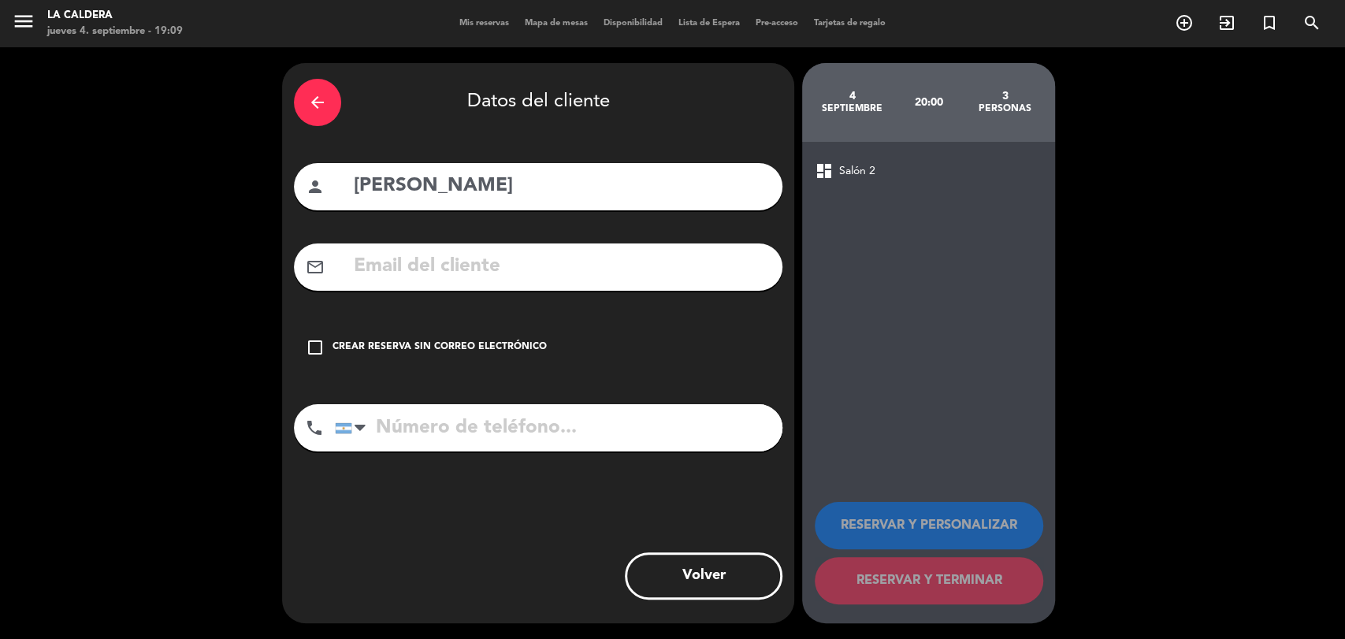
click at [497, 255] on input "text" at bounding box center [561, 267] width 418 height 32
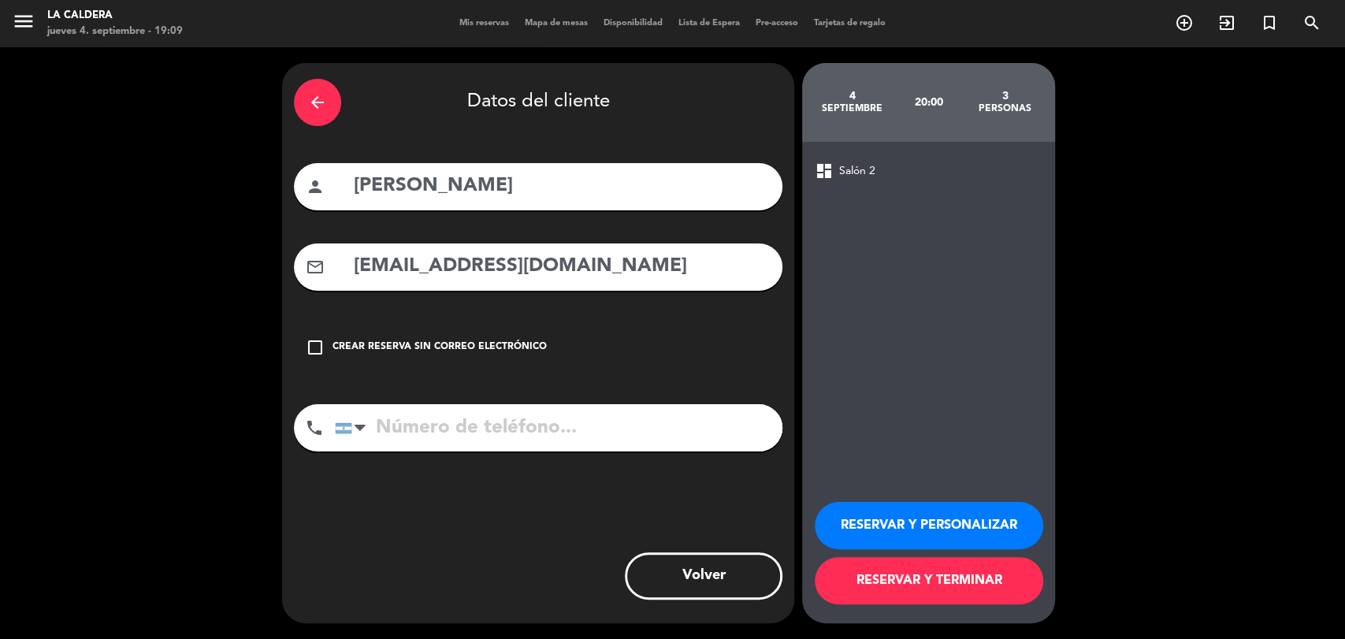
type input "[EMAIL_ADDRESS][DOMAIN_NAME]"
click at [493, 420] on input "tel" at bounding box center [559, 427] width 448 height 47
type input "1166046945"
click at [491, 529] on div "arrow_back Datos del cliente person [PERSON_NAME] mail_outline [EMAIL_ADDRESS][…" at bounding box center [538, 343] width 512 height 560
click at [920, 512] on button "RESERVAR Y PERSONALIZAR" at bounding box center [929, 525] width 229 height 47
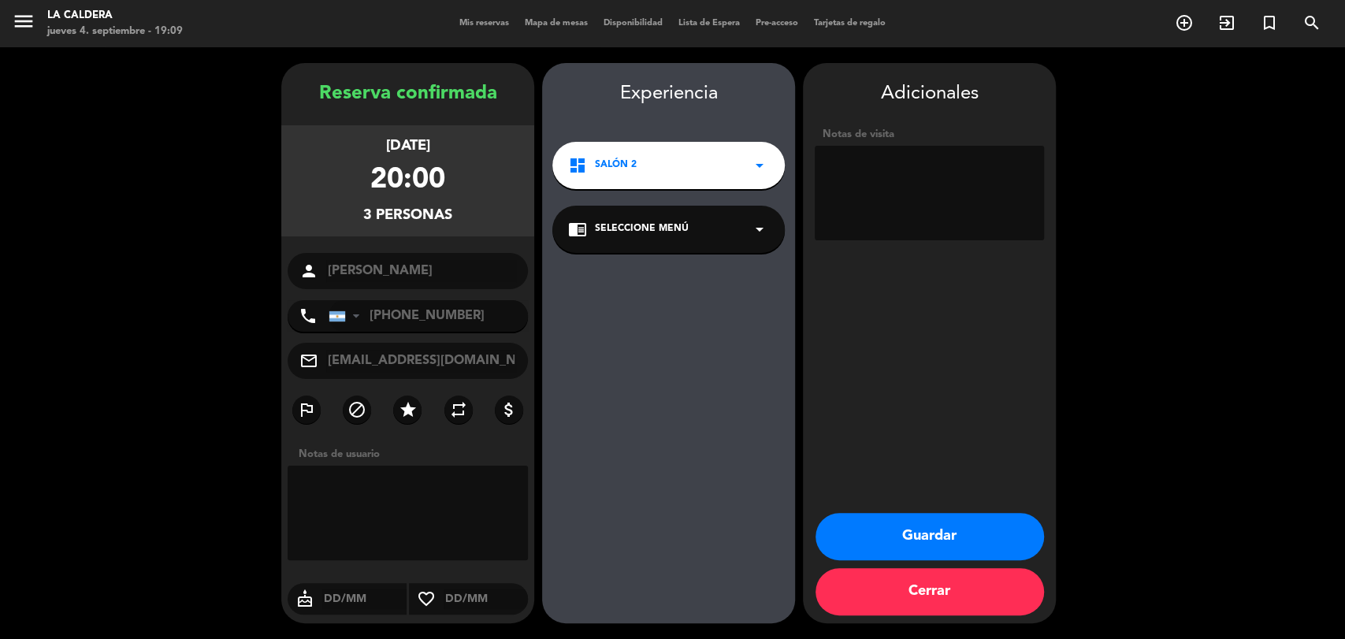
click at [950, 531] on button "Guardar" at bounding box center [930, 536] width 229 height 47
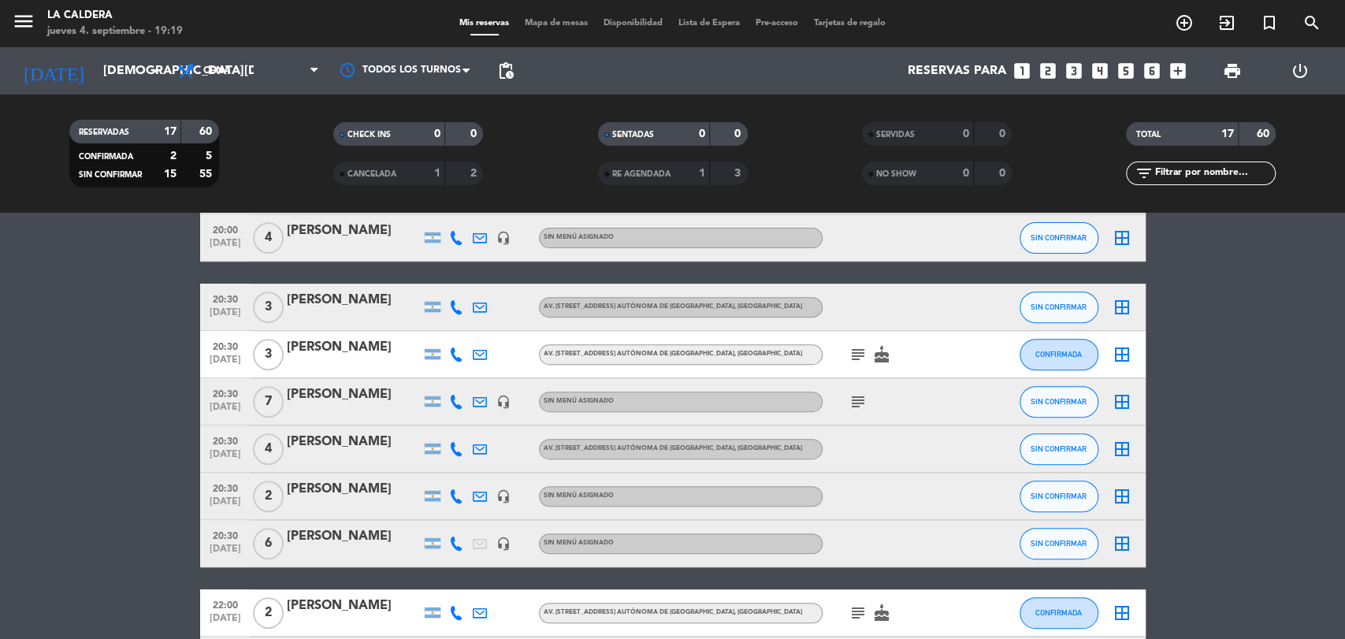
scroll to position [573, 0]
